Goal: Use online tool/utility: Utilize a website feature to perform a specific function

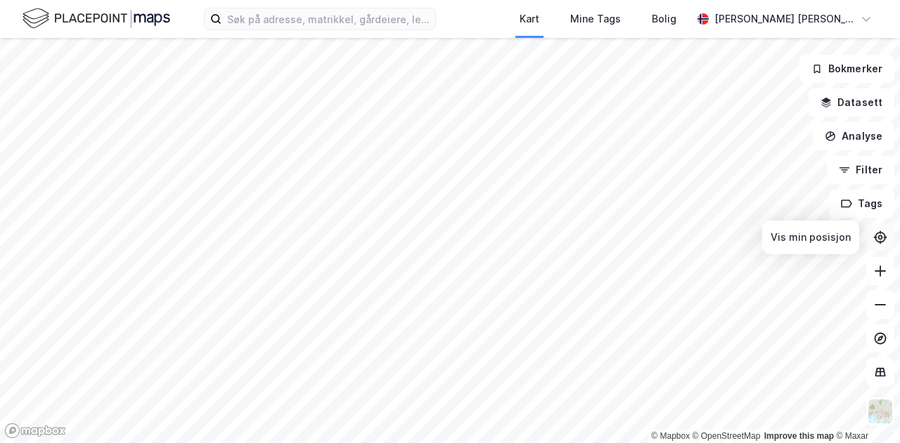
click at [883, 242] on icon at bounding box center [880, 238] width 14 height 14
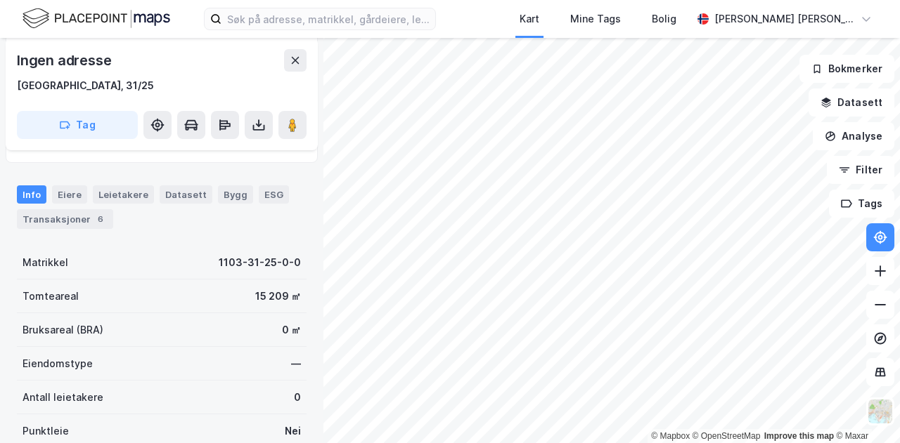
scroll to position [70, 0]
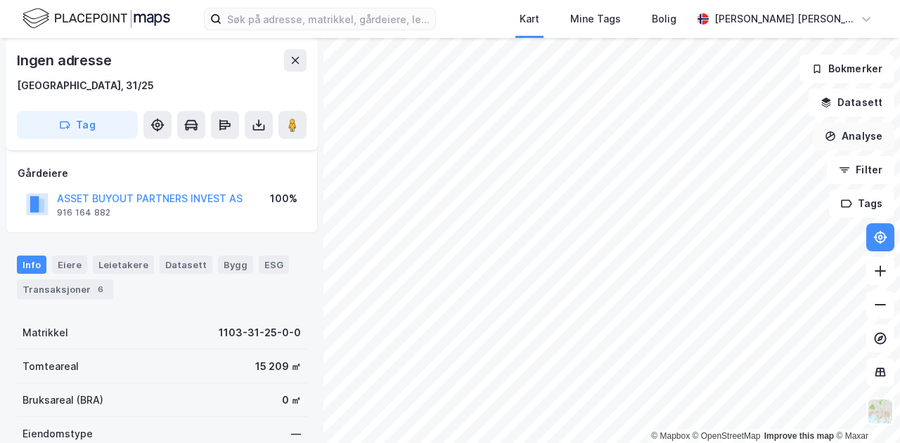
click at [866, 140] on button "Analyse" at bounding box center [853, 136] width 82 height 28
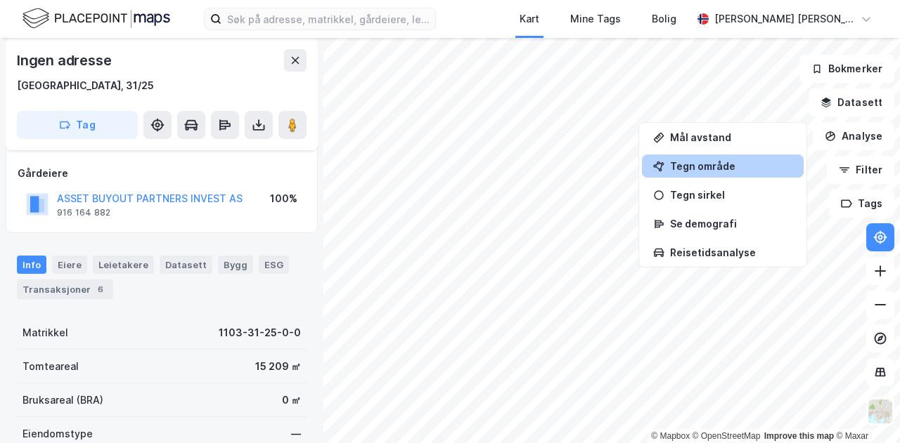
click at [720, 163] on div "Tegn område" at bounding box center [731, 166] width 122 height 12
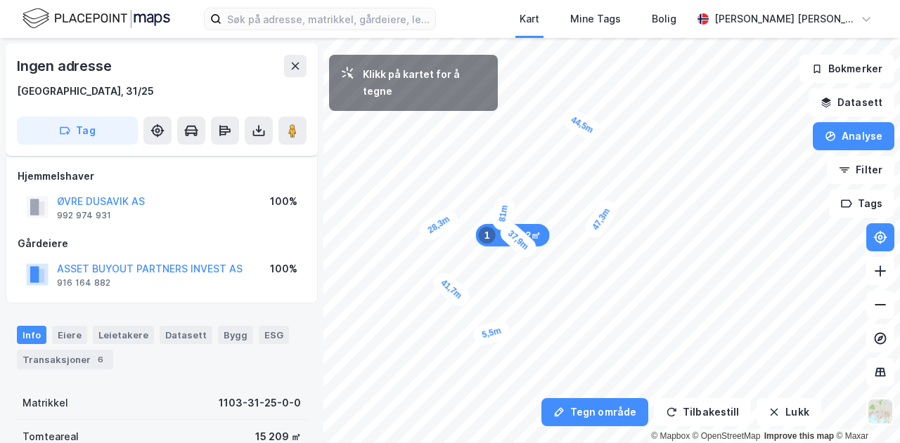
click at [484, 337] on div "5,5m" at bounding box center [492, 333] width 40 height 28
click at [487, 345] on div "2,9m" at bounding box center [485, 340] width 30 height 41
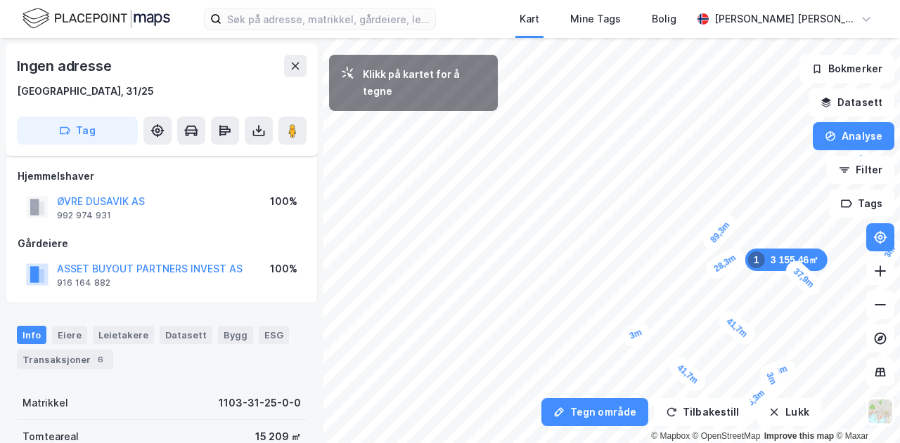
click at [630, 335] on div "3m" at bounding box center [635, 335] width 34 height 30
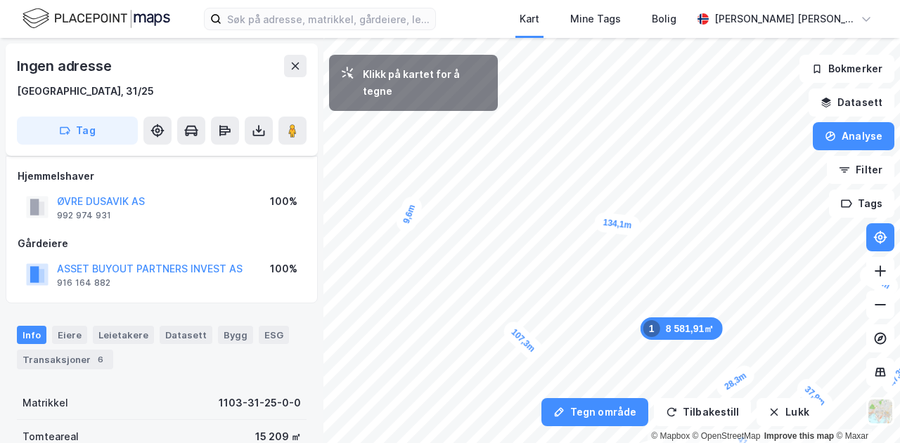
click at [413, 200] on div "9,6m" at bounding box center [409, 214] width 31 height 41
